Goal: Task Accomplishment & Management: Manage account settings

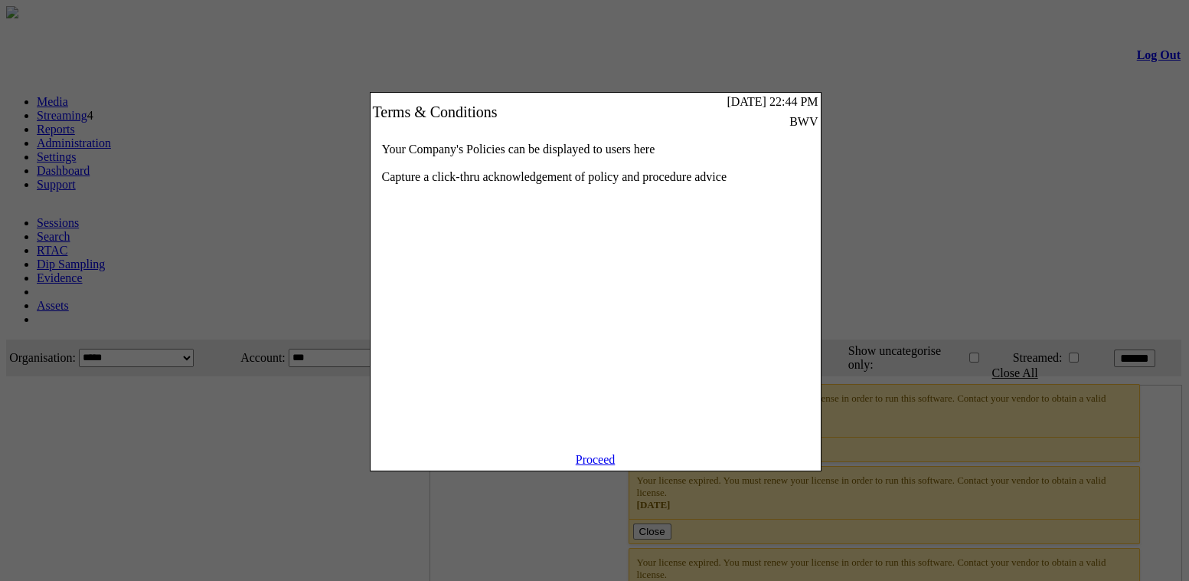
drag, startPoint x: 0, startPoint y: 0, endPoint x: 603, endPoint y: 477, distance: 768.8
click at [603, 466] on link "Proceed" at bounding box center [596, 459] width 40 height 13
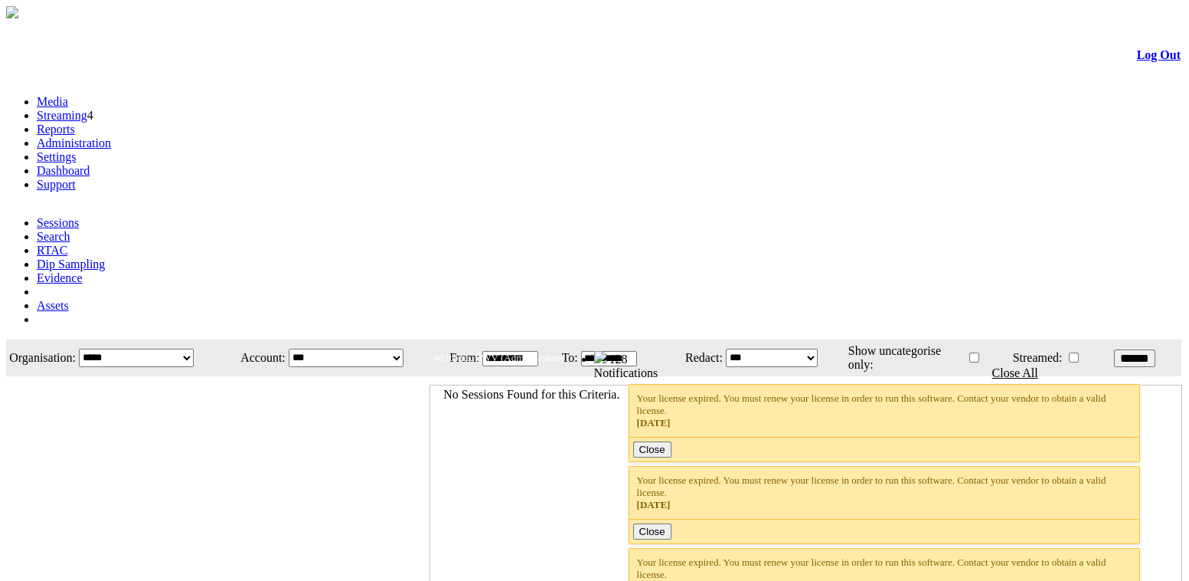
click at [111, 136] on link "Administration" at bounding box center [74, 142] width 74 height 13
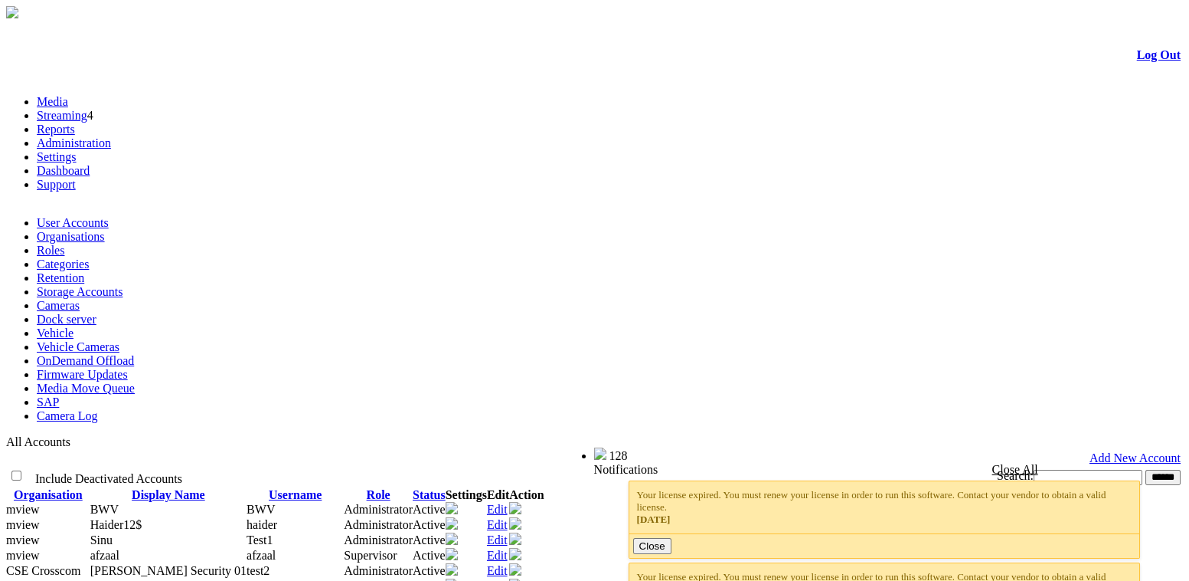
click at [172, 230] on li "Organisations" at bounding box center [610, 237] width 1147 height 14
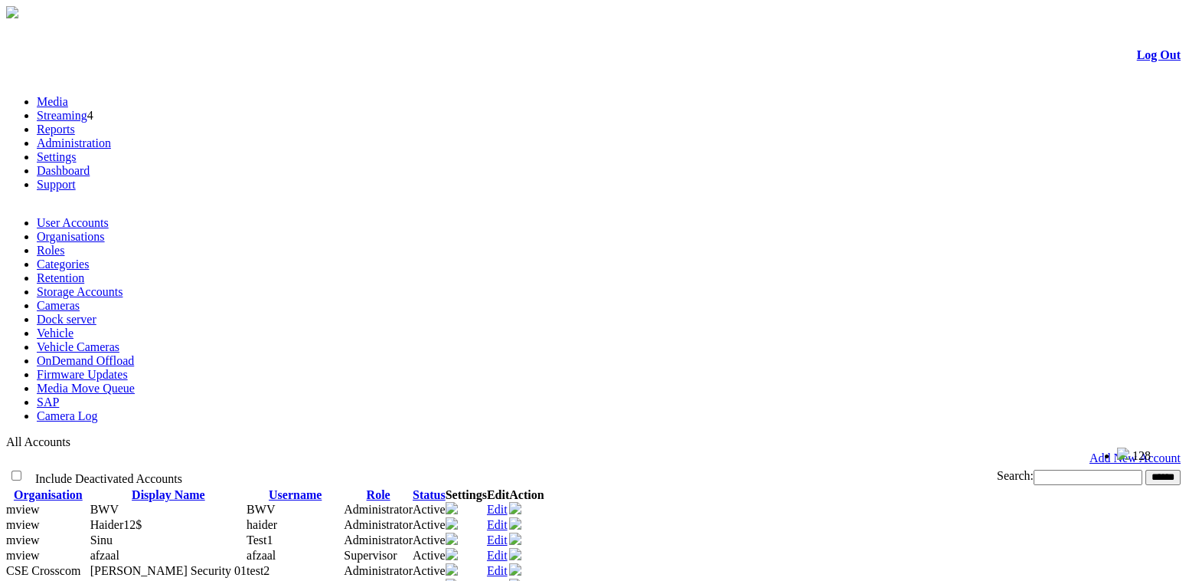
click at [105, 230] on link "Organisations" at bounding box center [71, 236] width 68 height 13
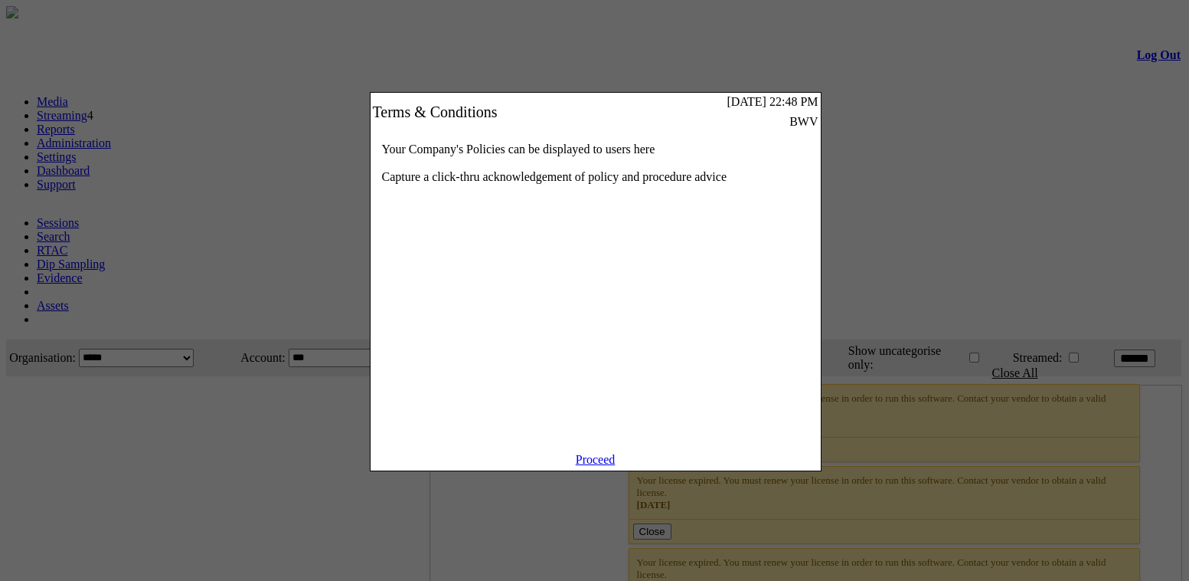
click at [582, 466] on link "Proceed" at bounding box center [596, 459] width 40 height 13
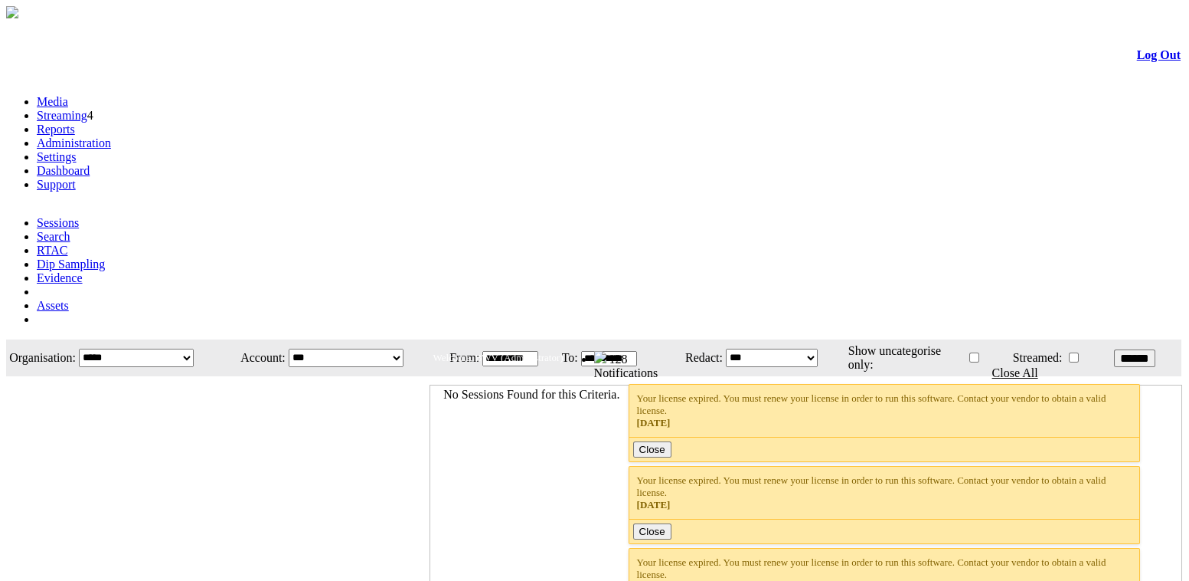
click at [111, 136] on link "Administration" at bounding box center [74, 142] width 74 height 13
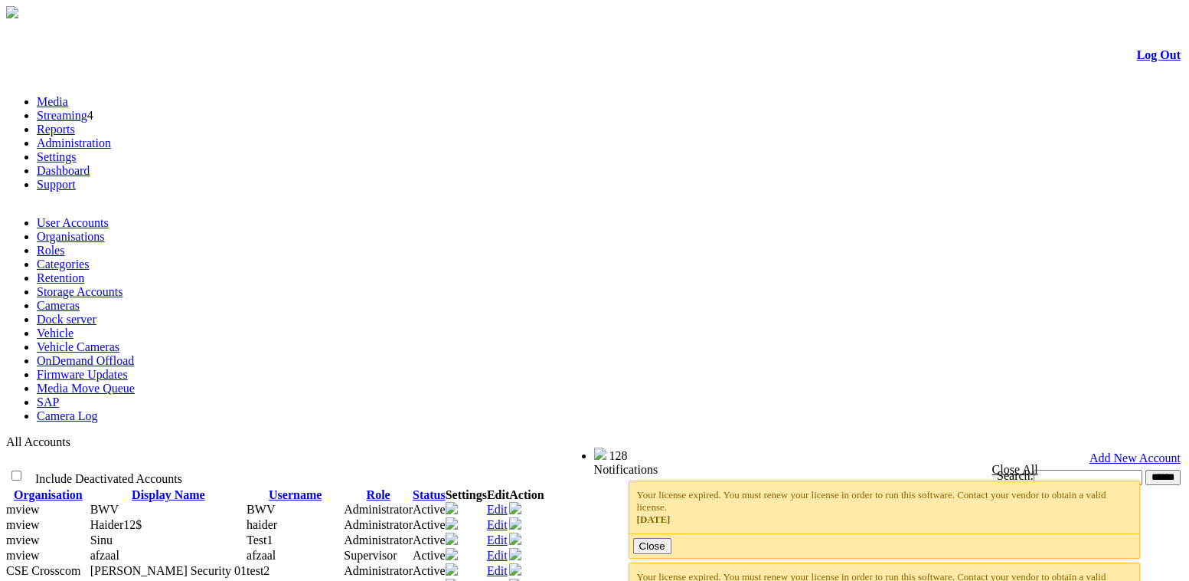
click at [105, 230] on link "Organisations" at bounding box center [71, 236] width 68 height 13
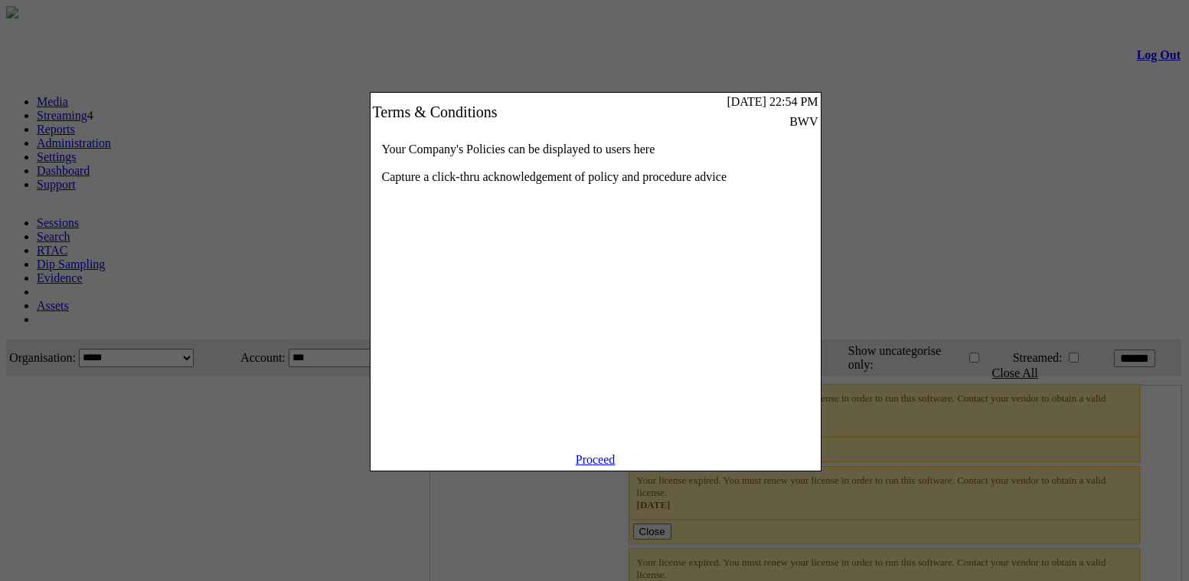
click at [610, 466] on link "Proceed" at bounding box center [596, 459] width 40 height 13
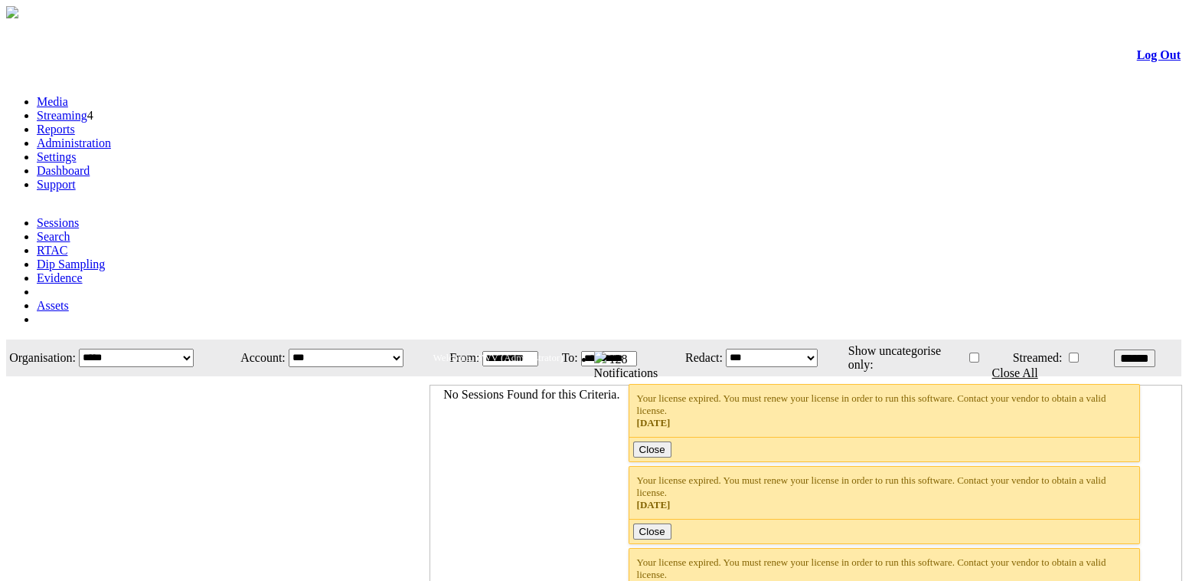
click at [111, 136] on link "Administration" at bounding box center [74, 142] width 74 height 13
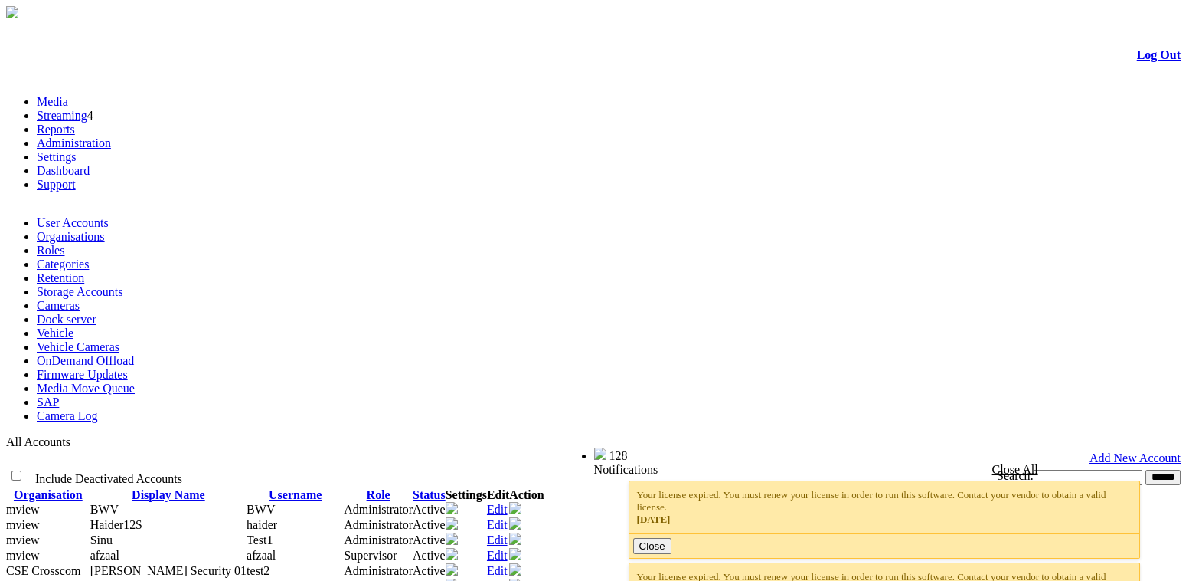
click at [105, 230] on link "Organisations" at bounding box center [71, 236] width 68 height 13
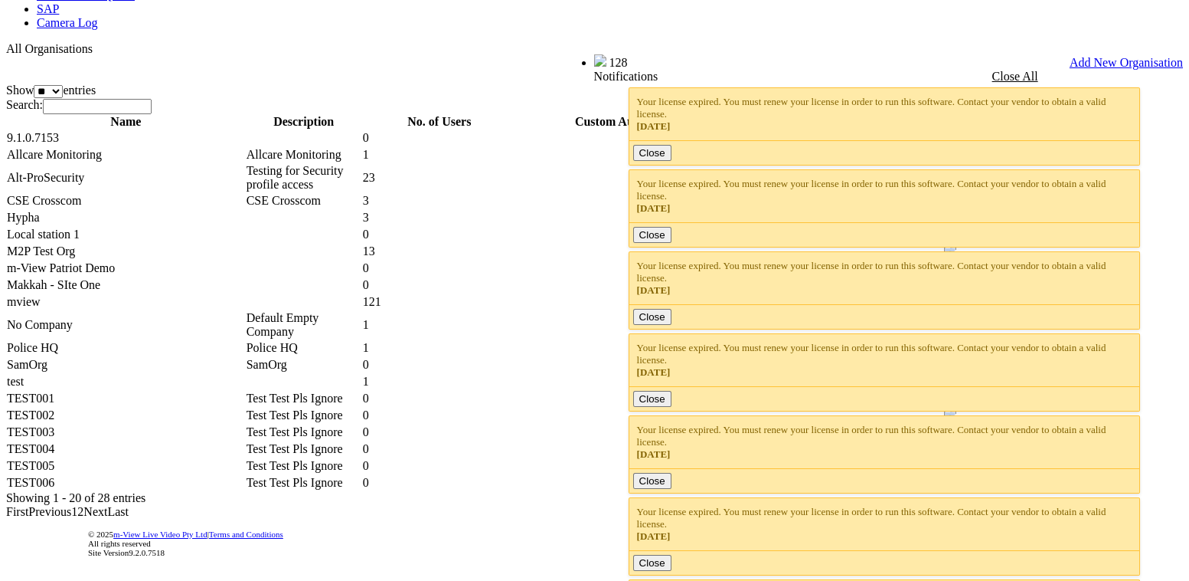
scroll to position [410, 0]
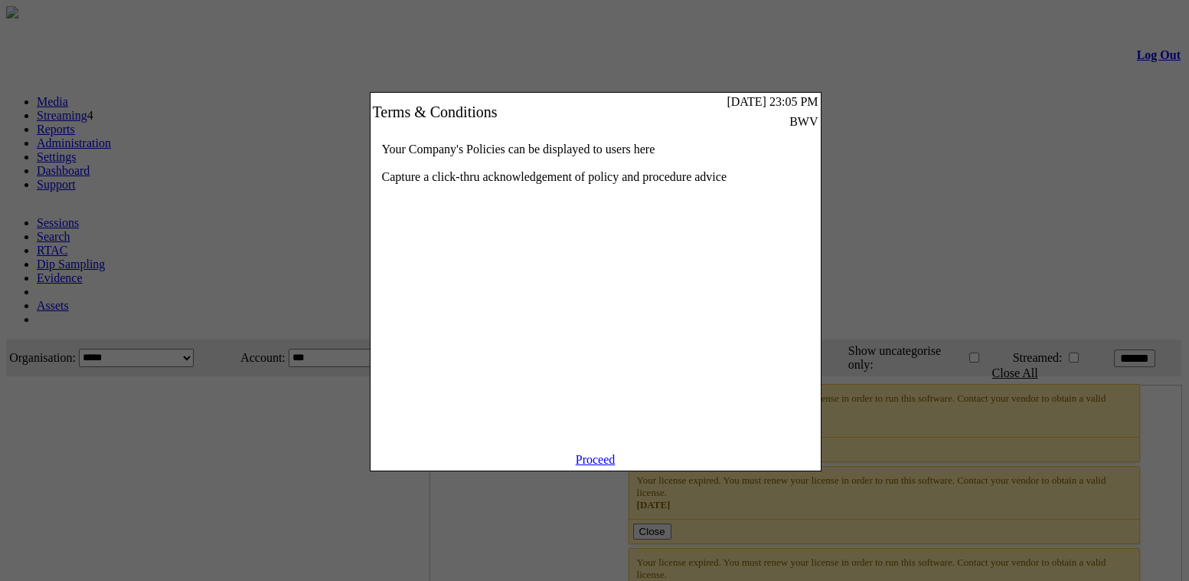
click at [596, 466] on link "Proceed" at bounding box center [596, 459] width 40 height 13
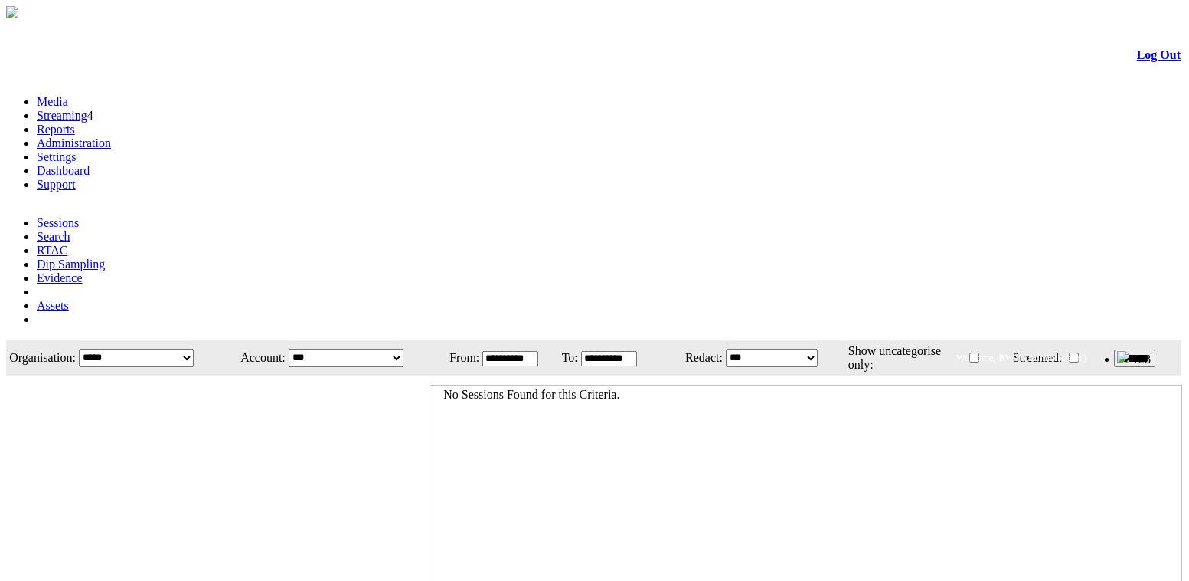
click at [111, 136] on link "Administration" at bounding box center [74, 142] width 74 height 13
drag, startPoint x: 0, startPoint y: 0, endPoint x: 335, endPoint y: 89, distance: 347.0
click at [111, 136] on link "Administration" at bounding box center [74, 142] width 74 height 13
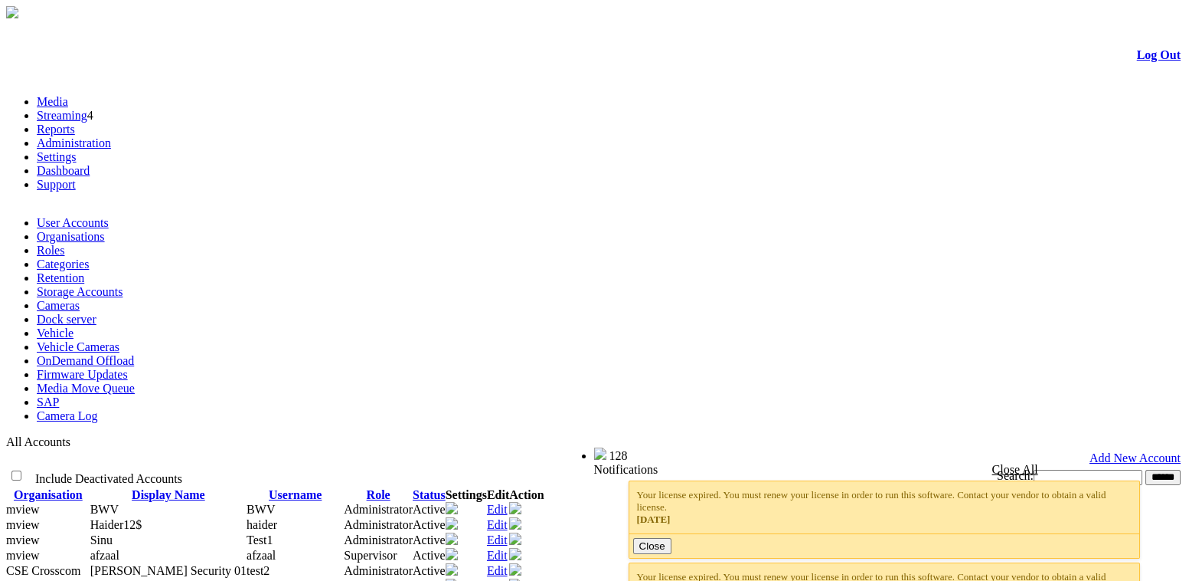
click at [105, 230] on link "Organisations" at bounding box center [71, 236] width 68 height 13
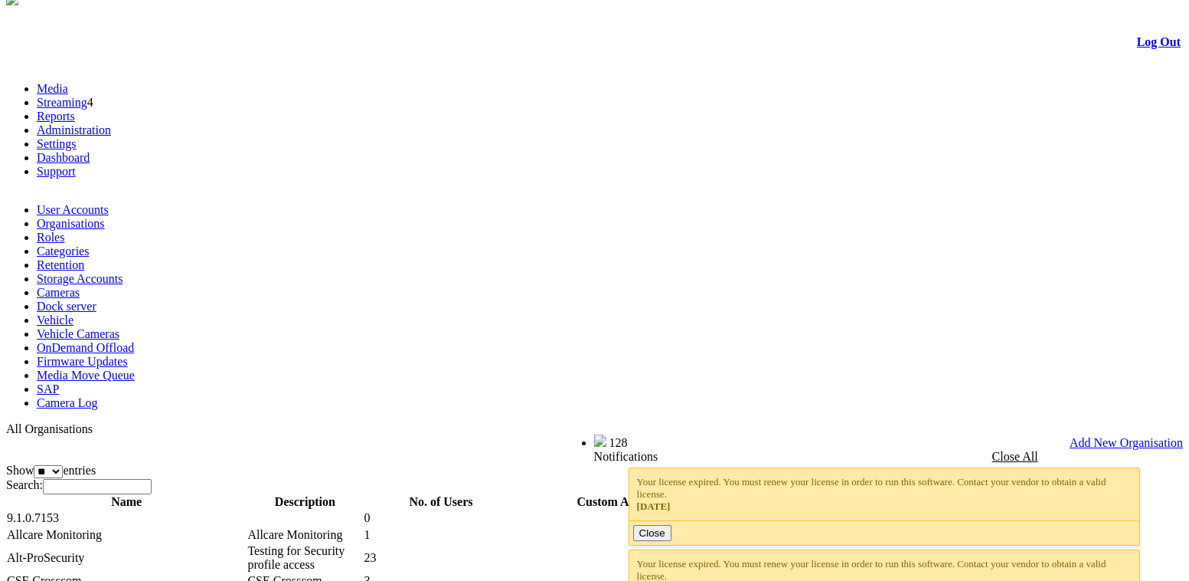
scroll to position [410, 0]
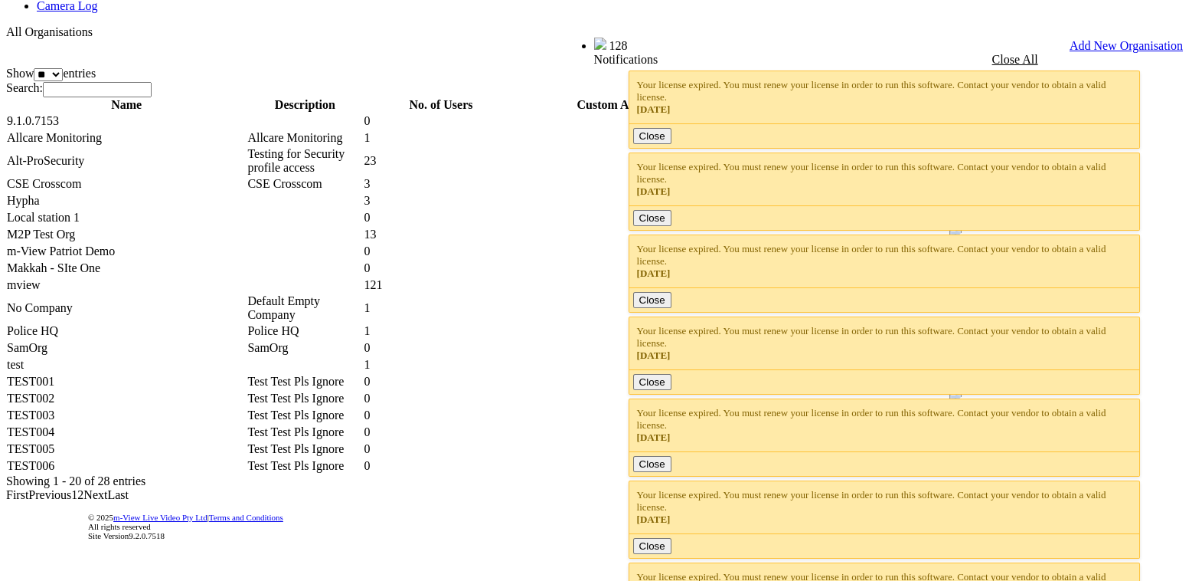
click at [83, 488] on link "2" at bounding box center [80, 494] width 6 height 13
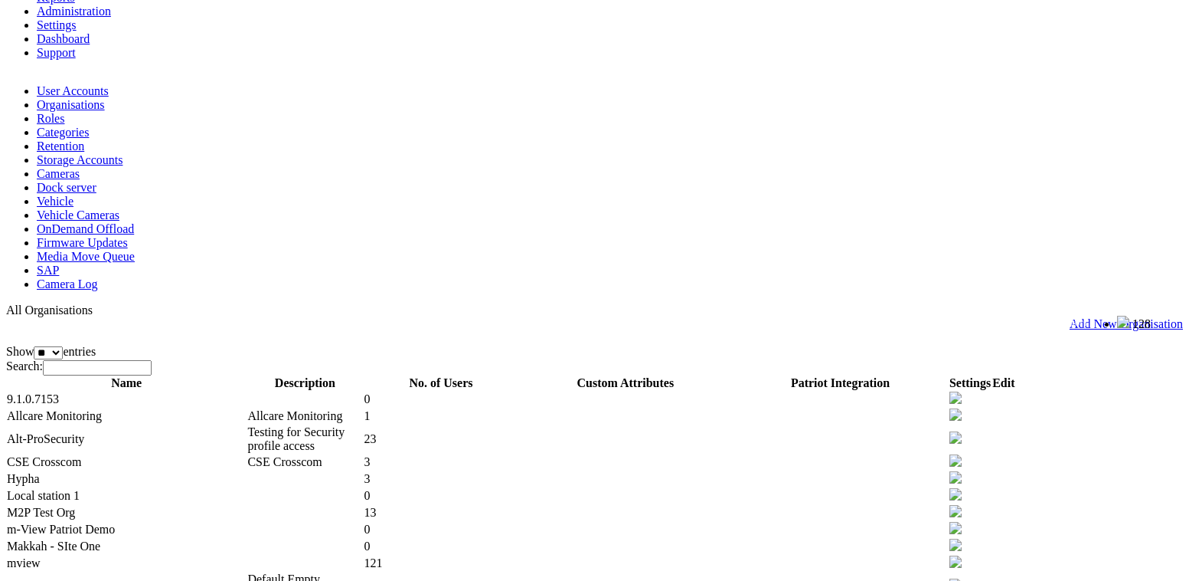
scroll to position [410, 0]
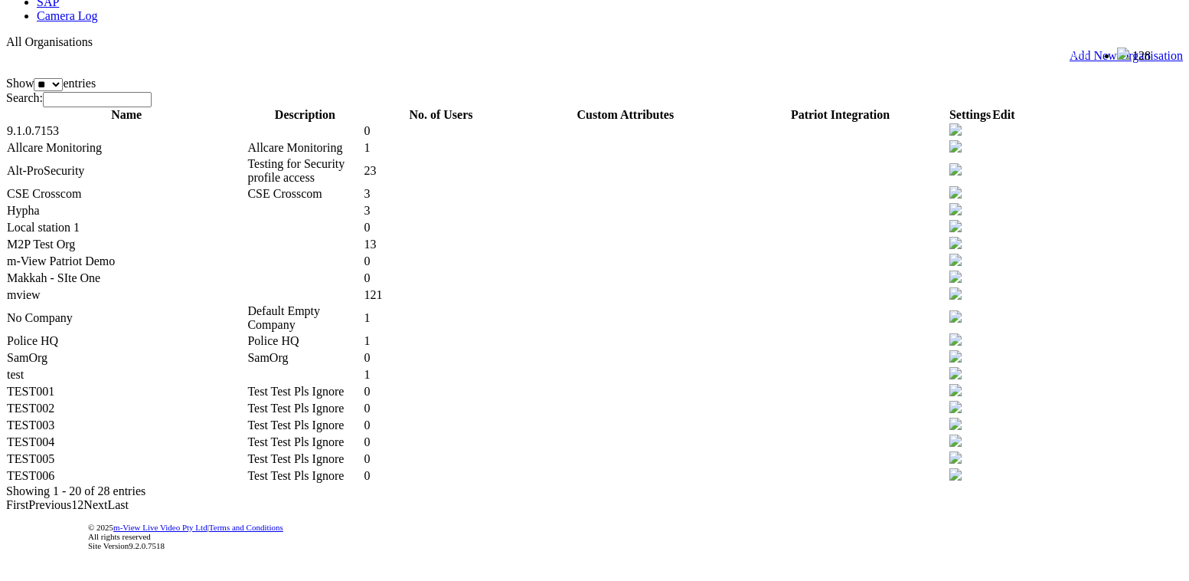
click at [83, 498] on link "2" at bounding box center [80, 504] width 6 height 13
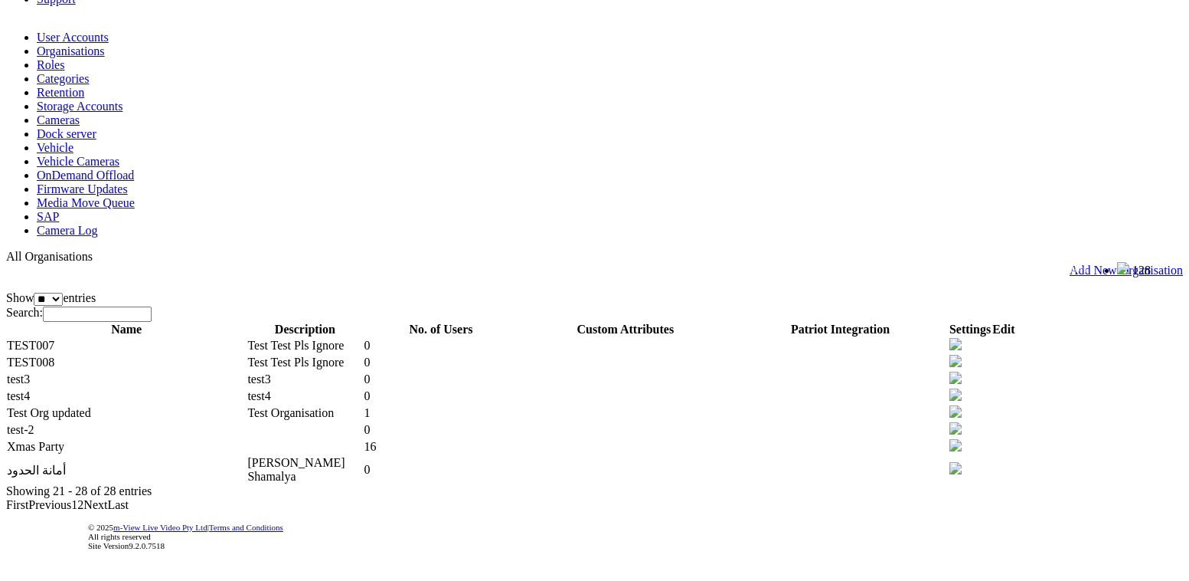
scroll to position [42, 0]
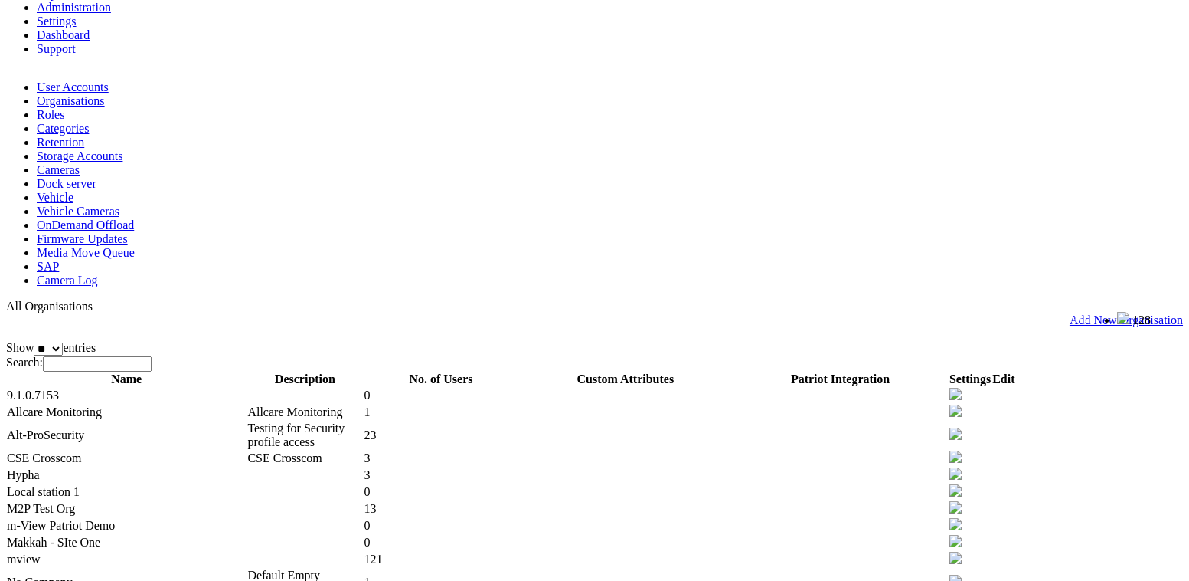
scroll to position [0, 0]
